Goal: Find specific page/section: Find specific page/section

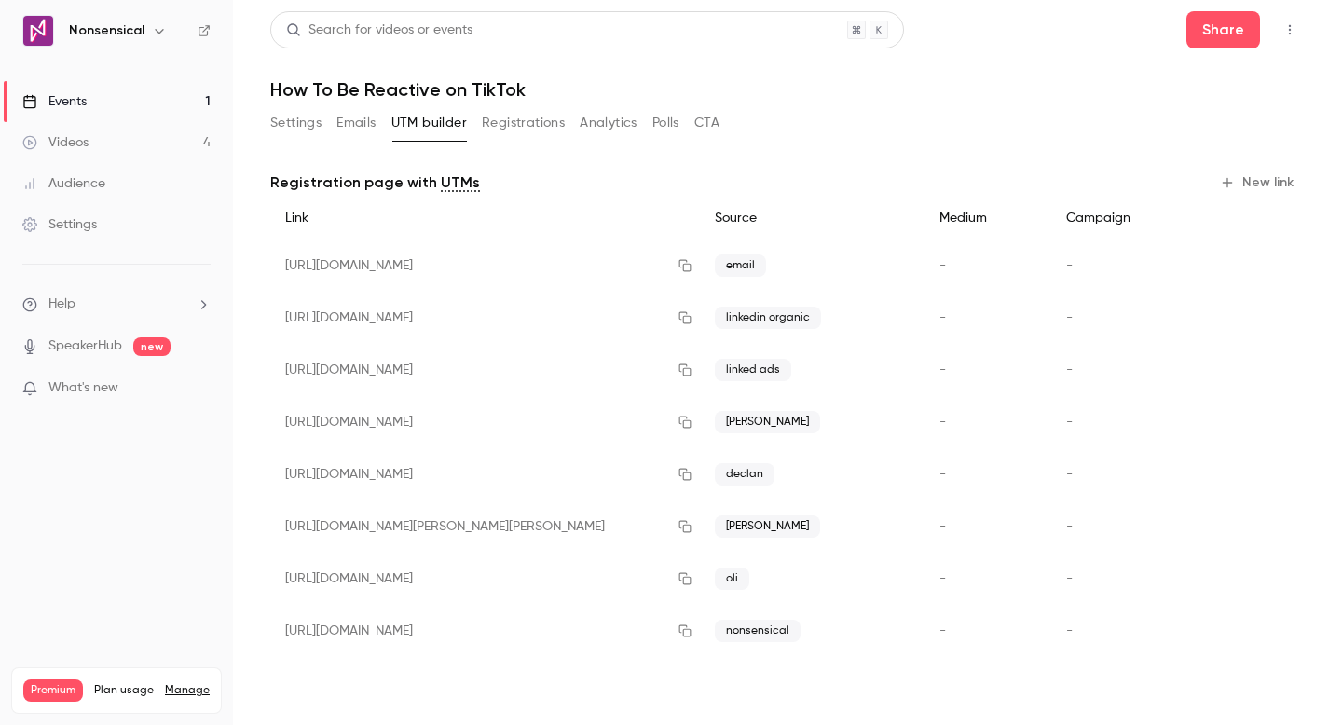
click at [432, 127] on button "UTM builder" at bounding box center [428, 123] width 75 height 30
click at [156, 102] on link "Events 1" at bounding box center [116, 101] width 233 height 41
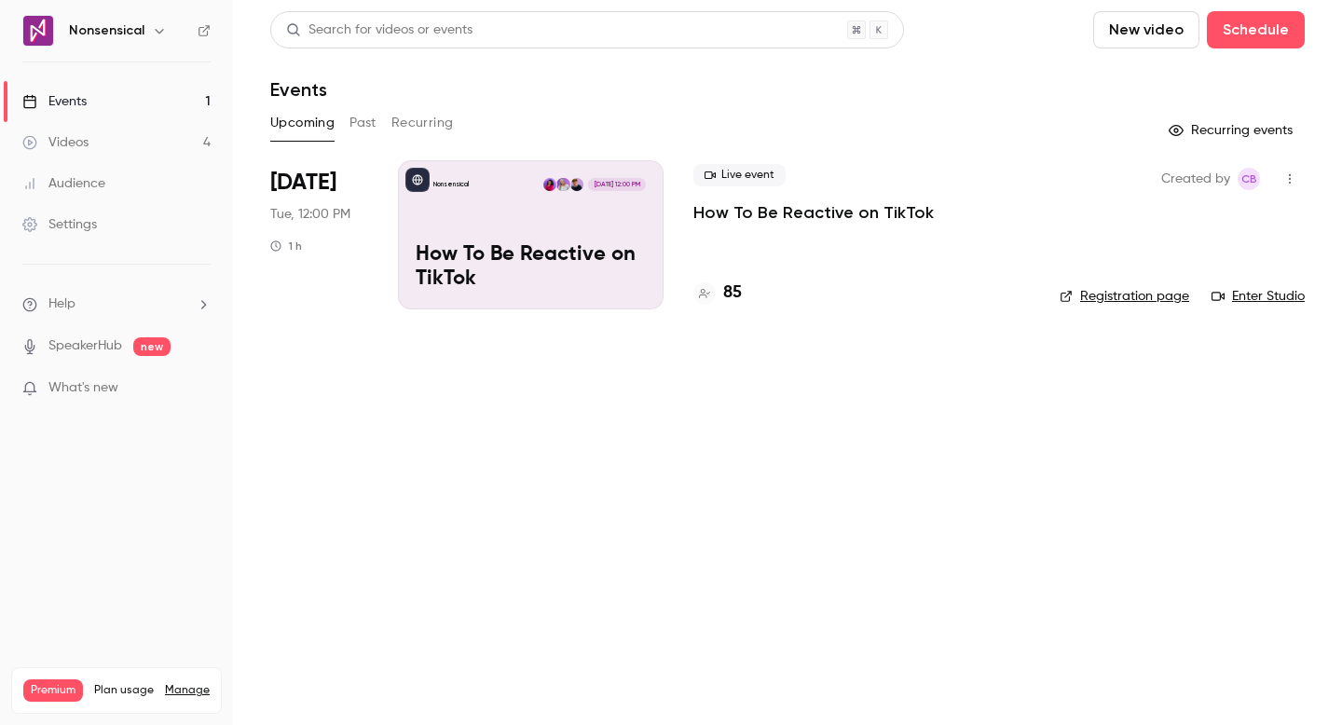
click at [794, 278] on div "Live event How To Be Reactive on TikTok 85" at bounding box center [861, 234] width 336 height 149
click at [749, 290] on div "85" at bounding box center [861, 293] width 336 height 25
click at [379, 125] on div "Upcoming Past Recurring" at bounding box center [787, 123] width 1034 height 30
click at [366, 123] on button "Past" at bounding box center [362, 123] width 27 height 30
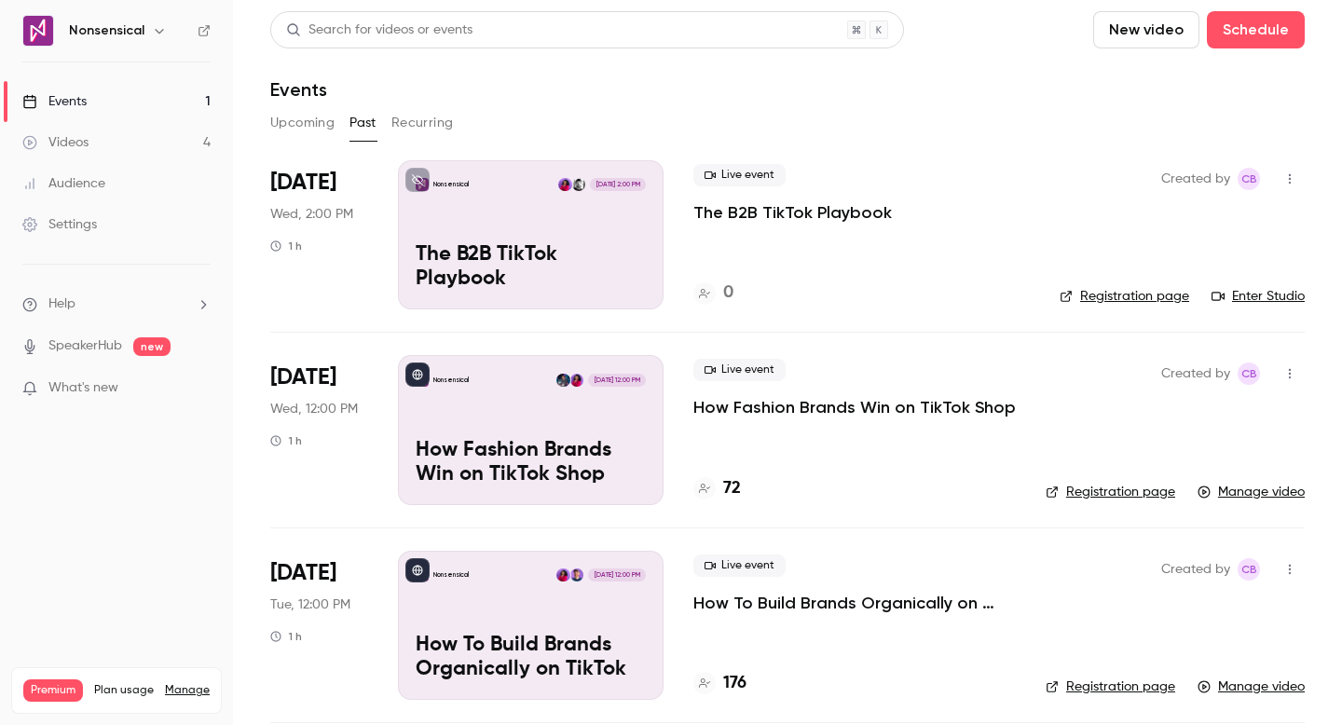
click at [312, 126] on button "Upcoming" at bounding box center [302, 123] width 64 height 30
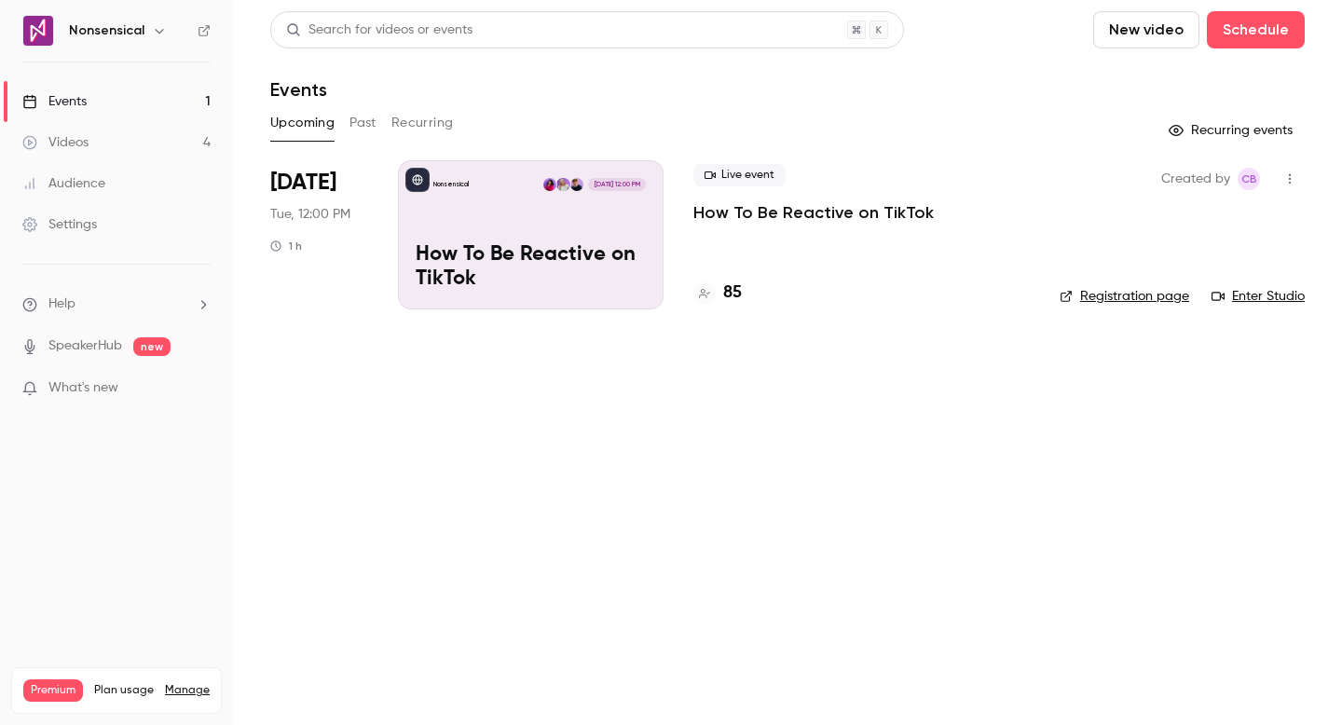
click at [566, 213] on div "Nonsensical [DATE] 12:00 PM How To Be Reactive on TikTok" at bounding box center [531, 234] width 266 height 149
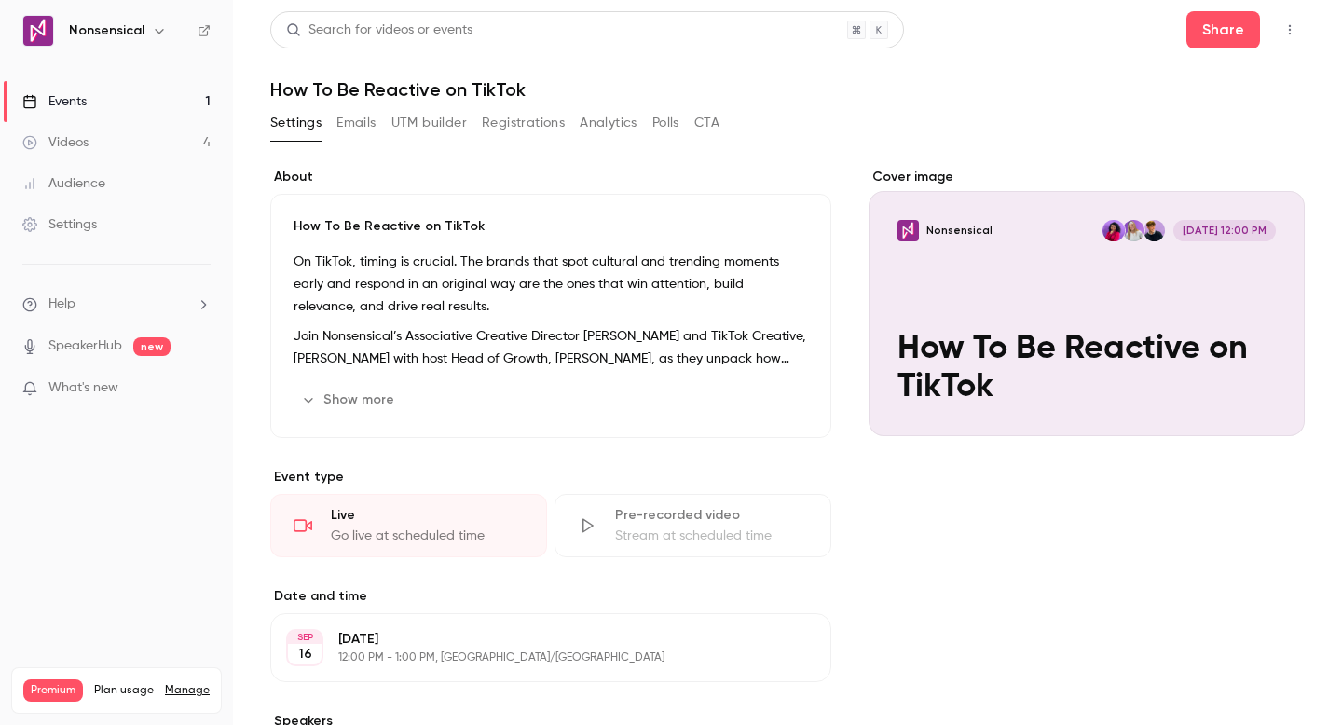
click at [522, 127] on button "Registrations" at bounding box center [523, 123] width 83 height 30
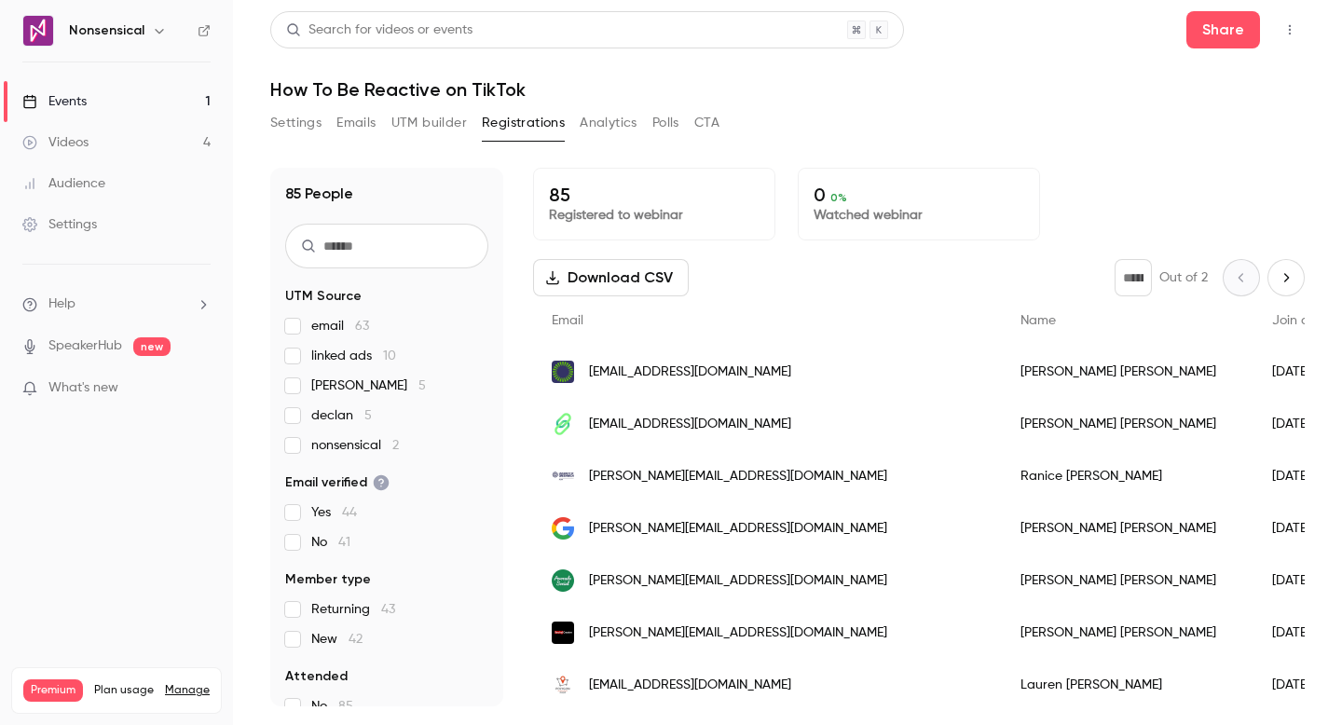
scroll to position [71, 0]
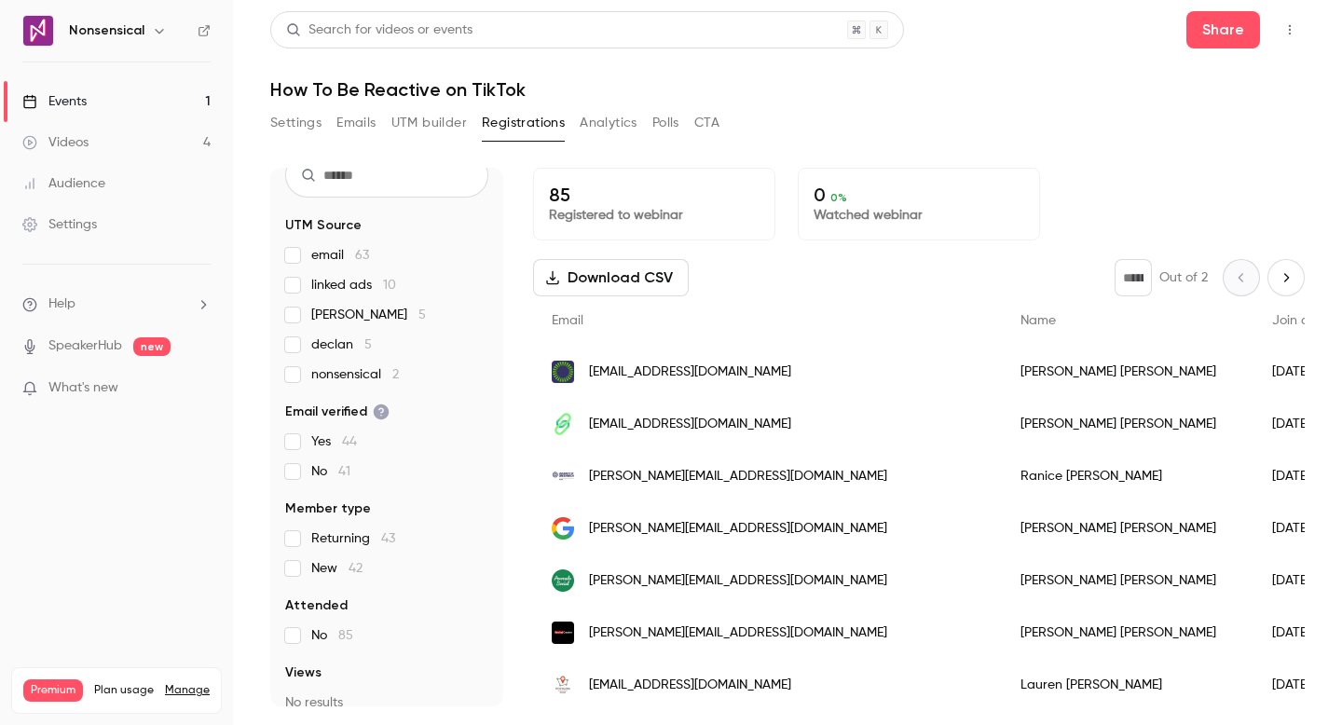
click at [304, 569] on label "New 42" at bounding box center [386, 568] width 203 height 19
